Goal: Information Seeking & Learning: Learn about a topic

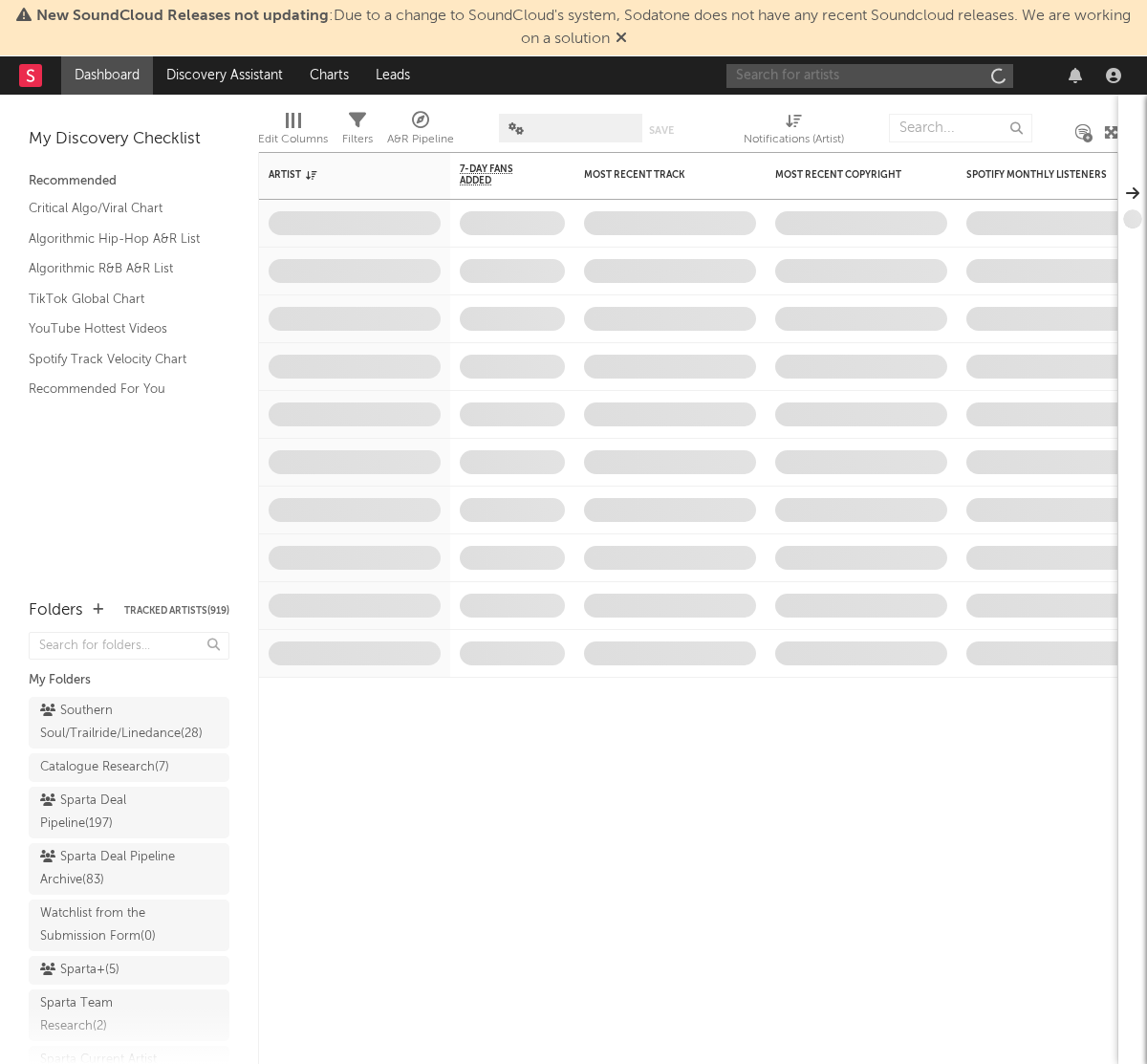
click at [766, 78] on input "text" at bounding box center [869, 75] width 287 height 24
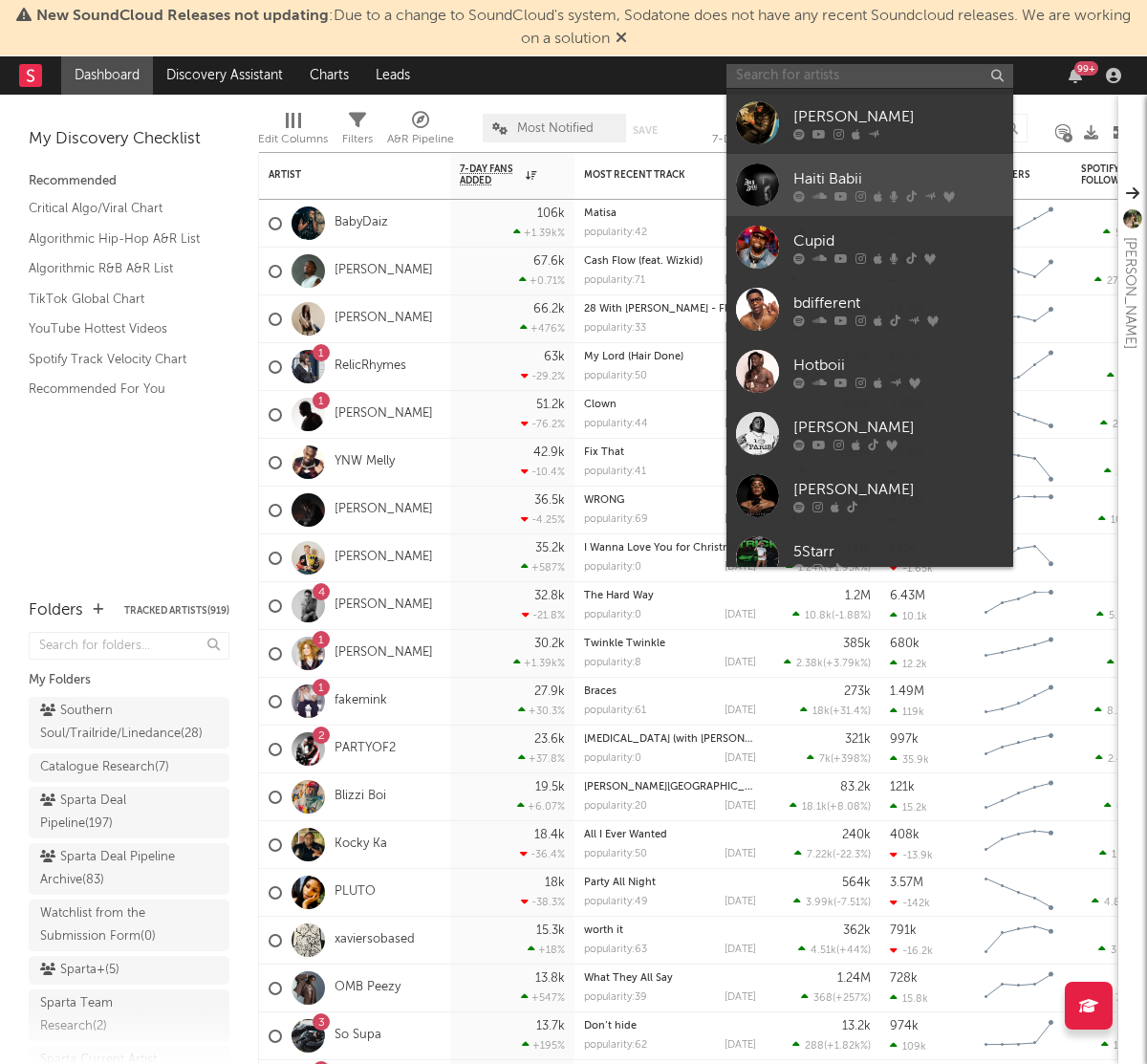
scroll to position [175, 0]
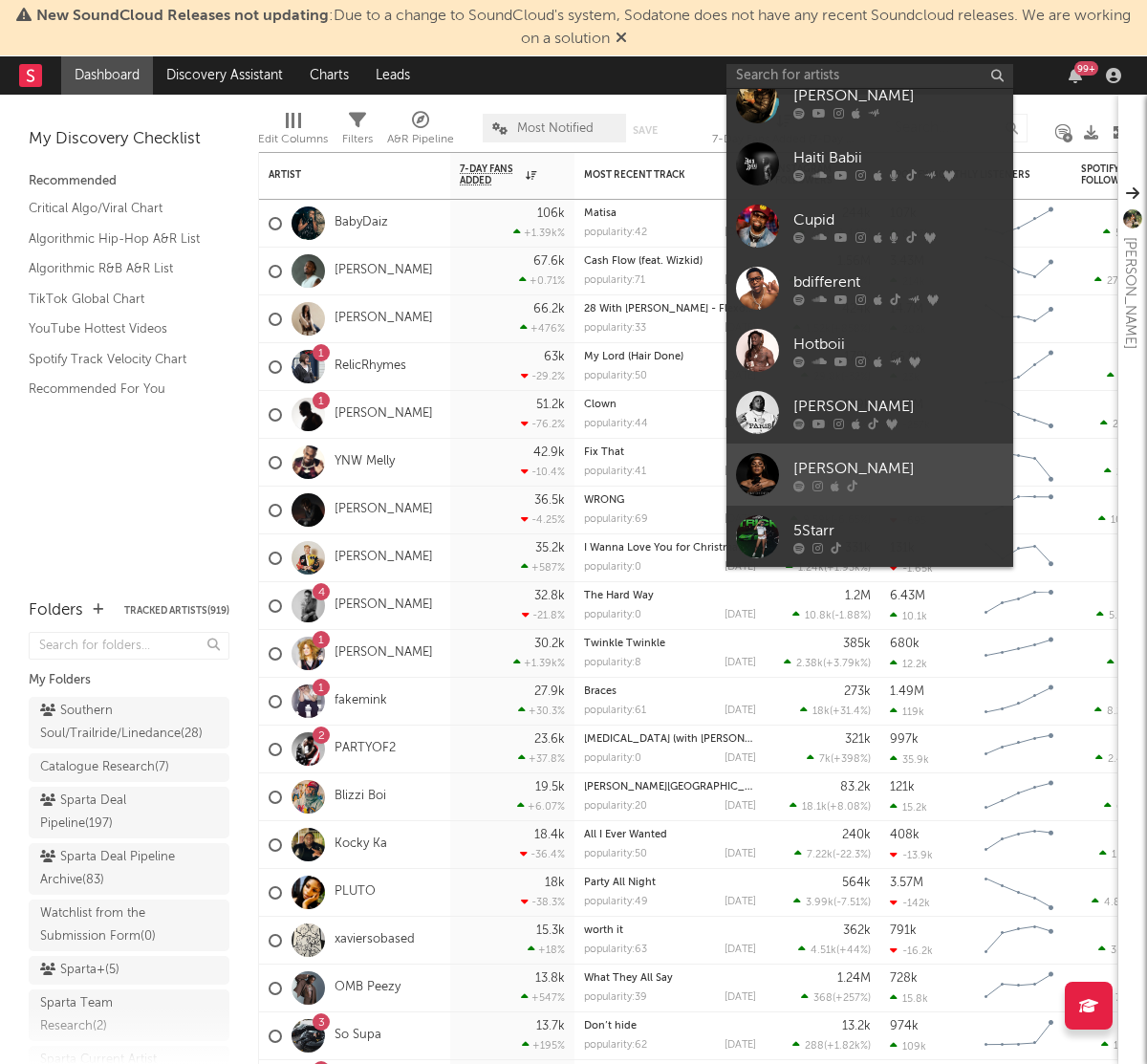
click at [841, 468] on div "[PERSON_NAME]" at bounding box center [898, 469] width 210 height 23
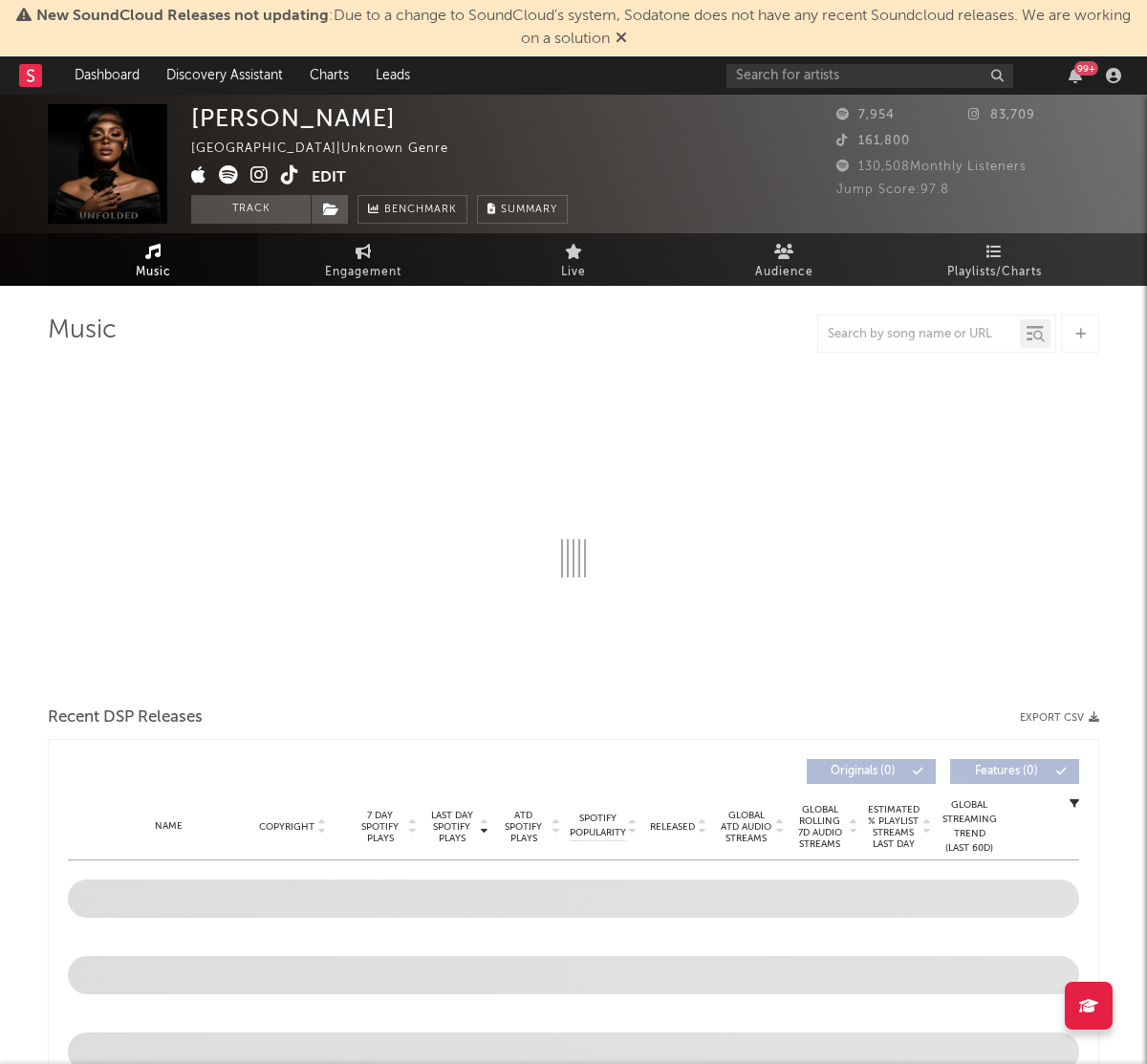
select select "1w"
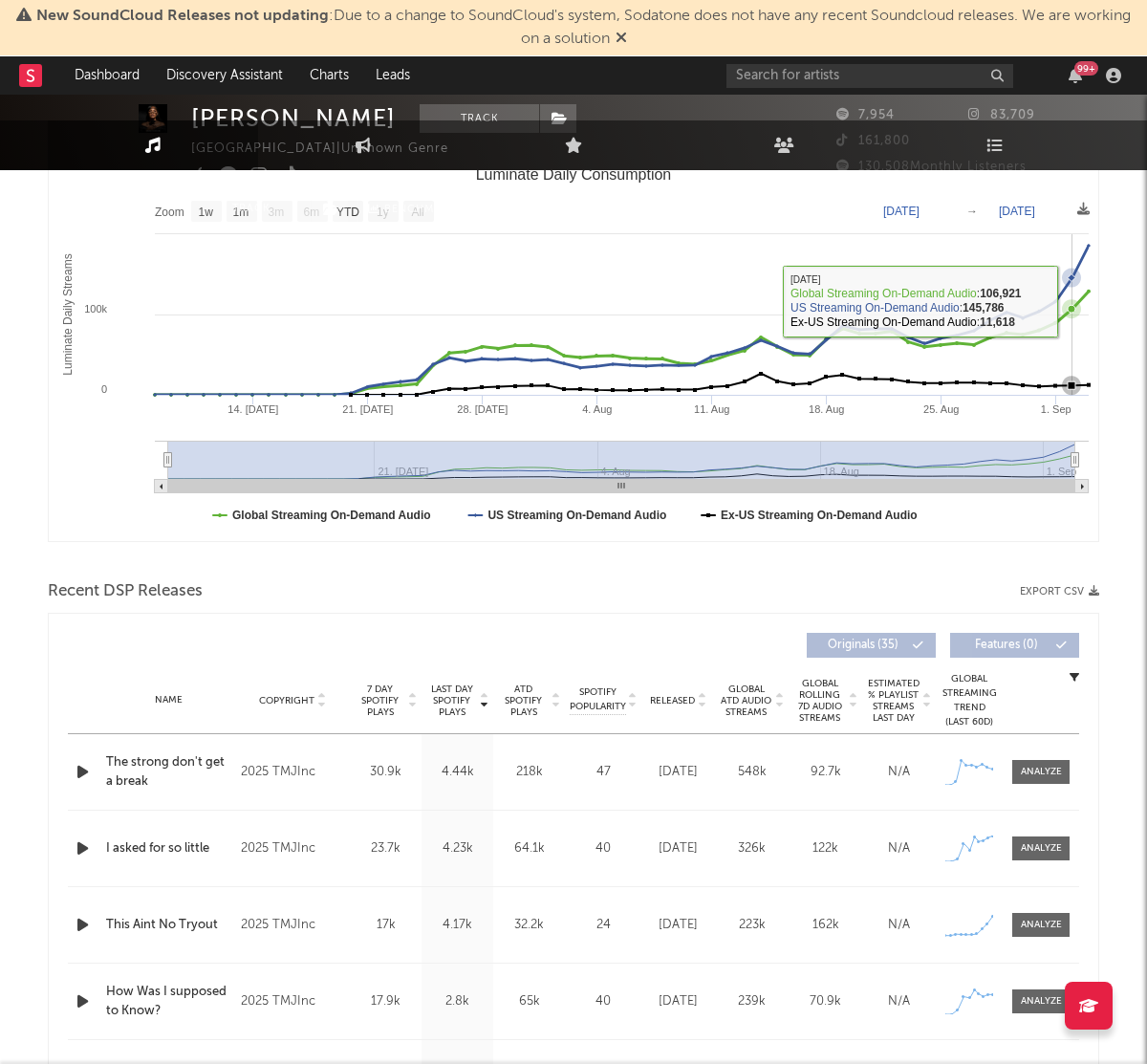
scroll to position [313, 0]
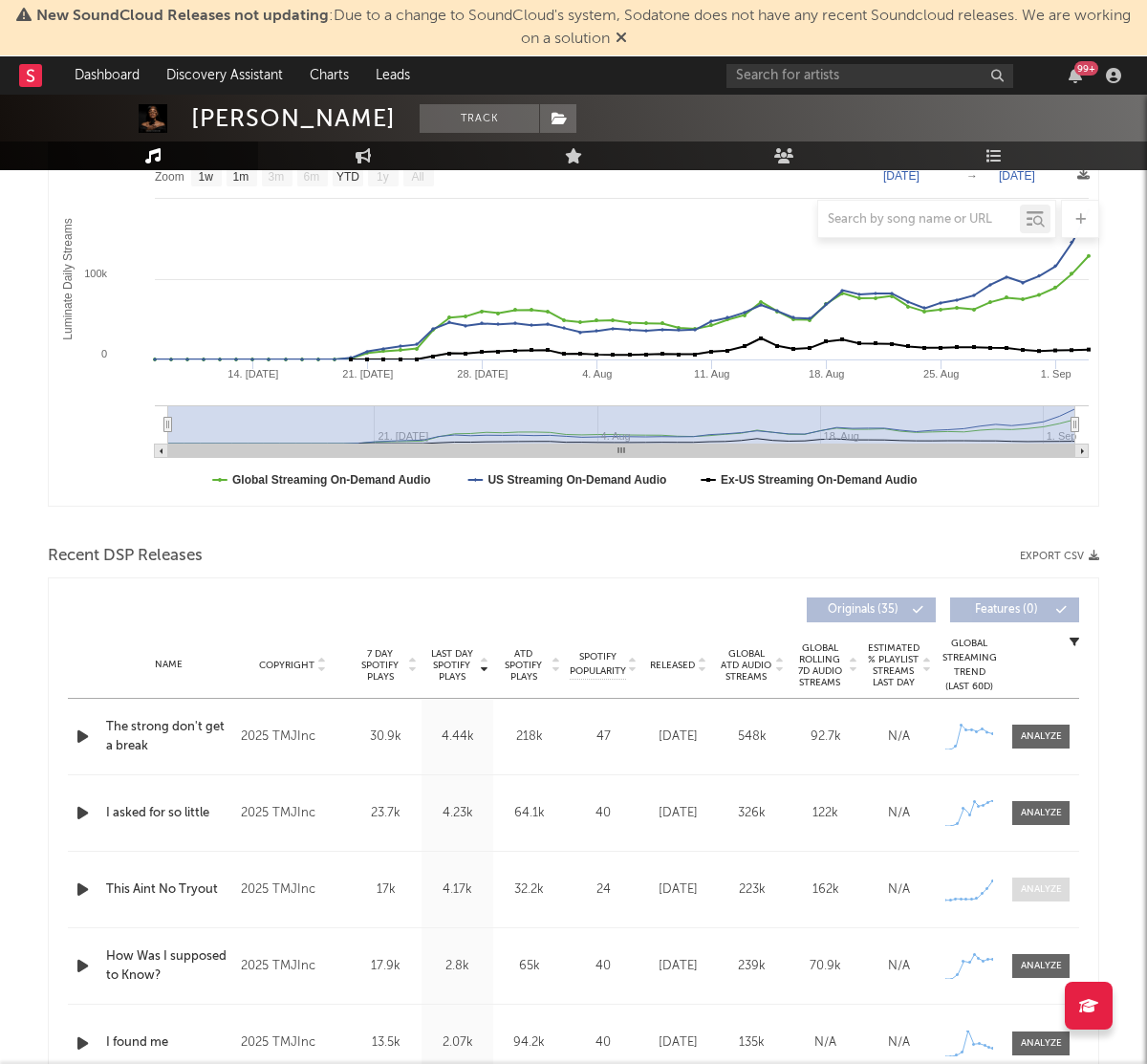
click at [1034, 887] on div at bounding box center [1041, 888] width 41 height 14
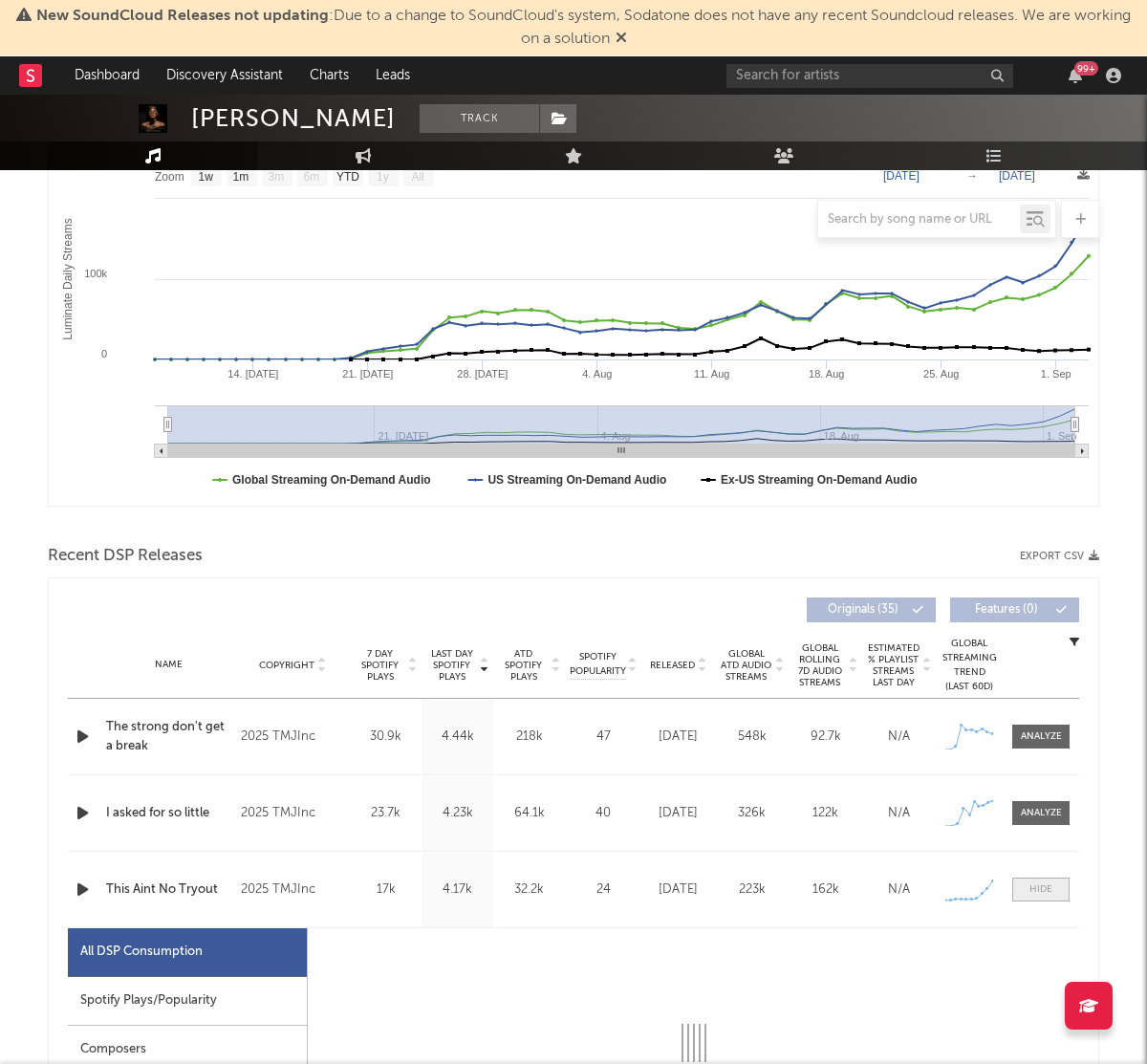
scroll to position [614, 0]
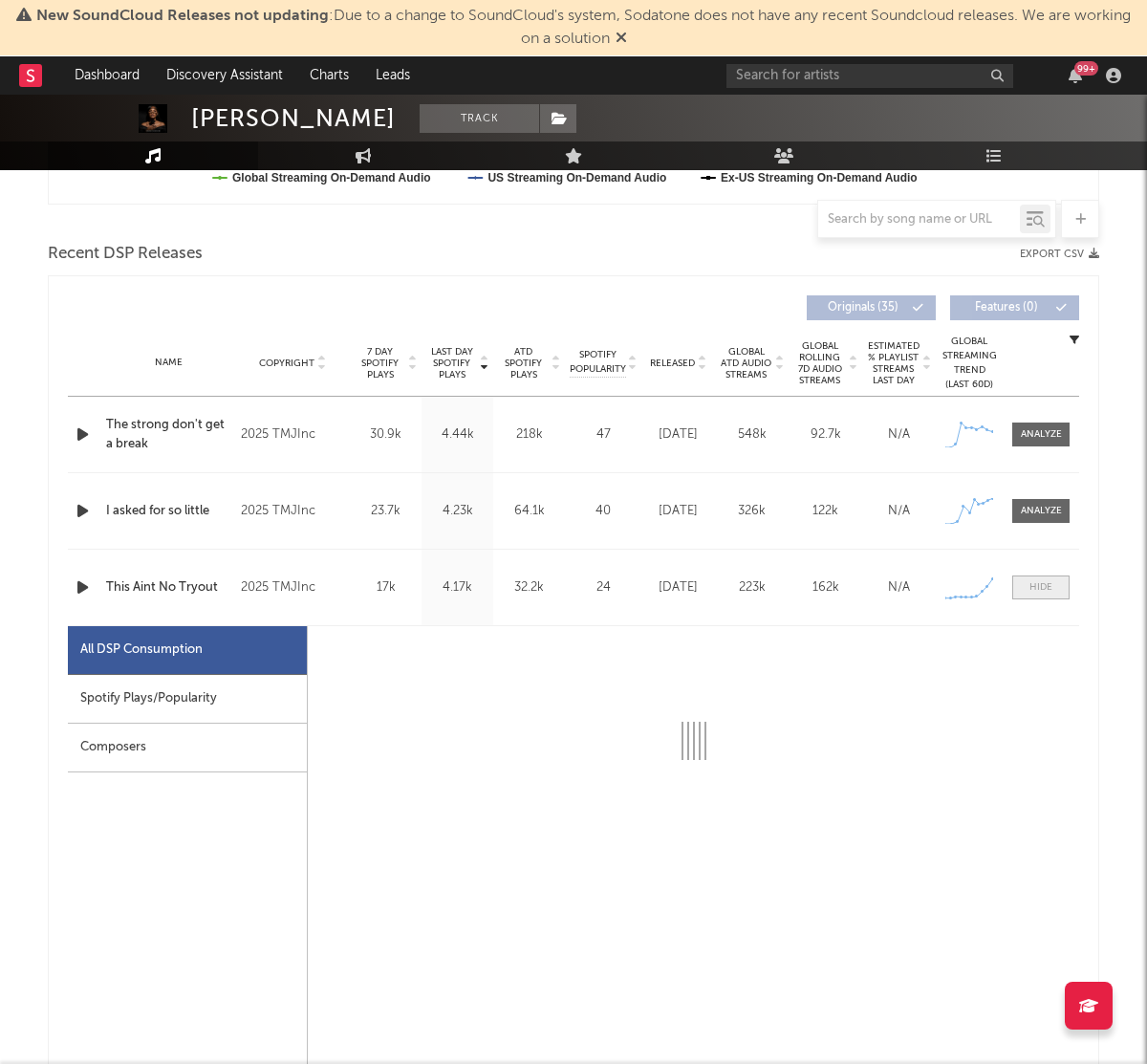
select select "1w"
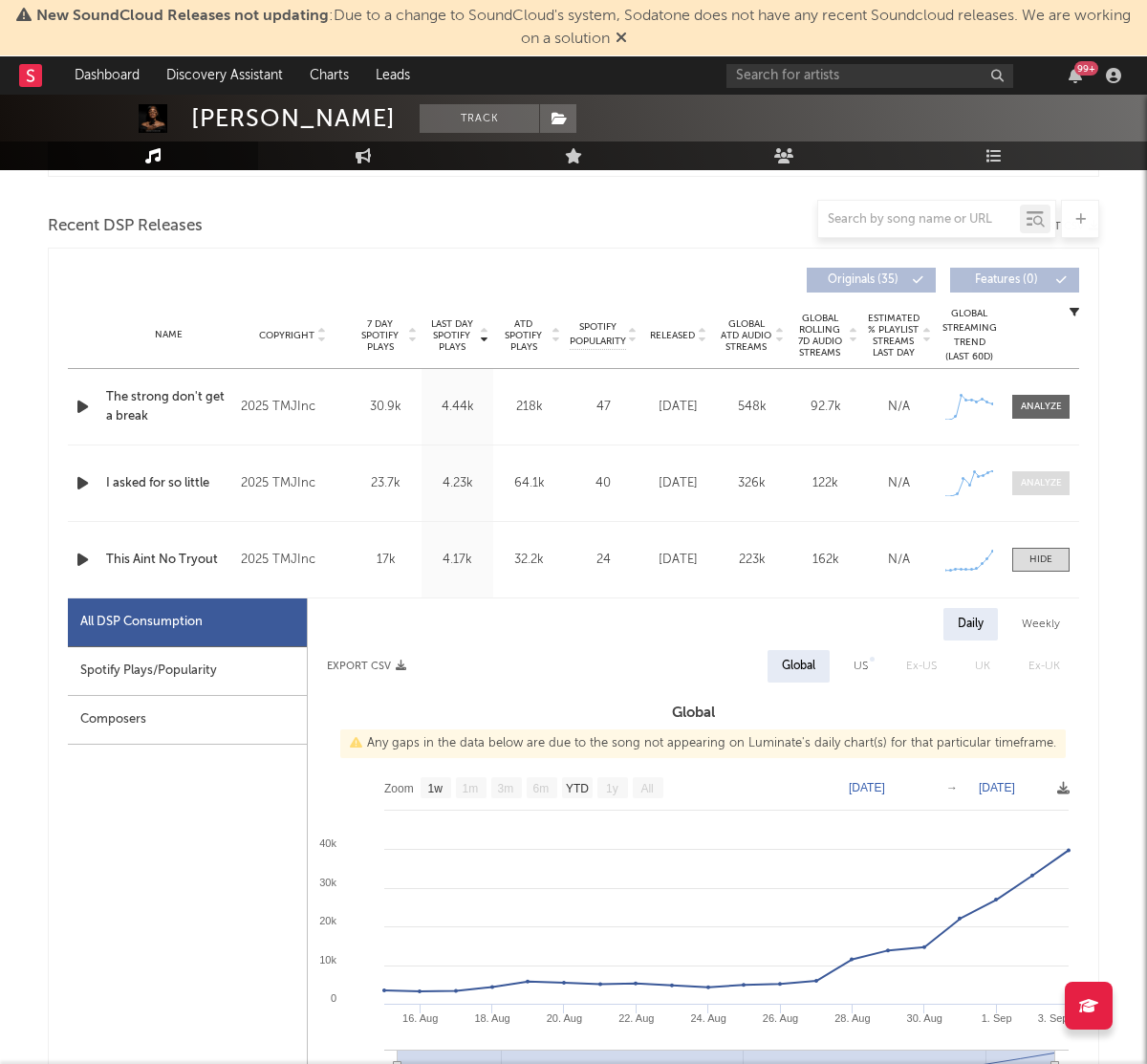
scroll to position [0, 0]
